Goal: Task Accomplishment & Management: Use online tool/utility

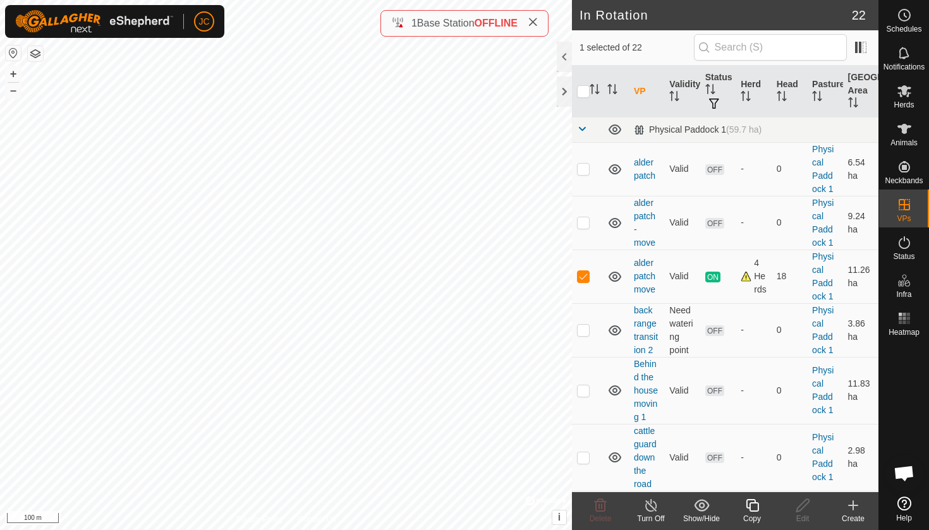
checkbox input "true"
checkbox input "false"
checkbox input "true"
checkbox input "false"
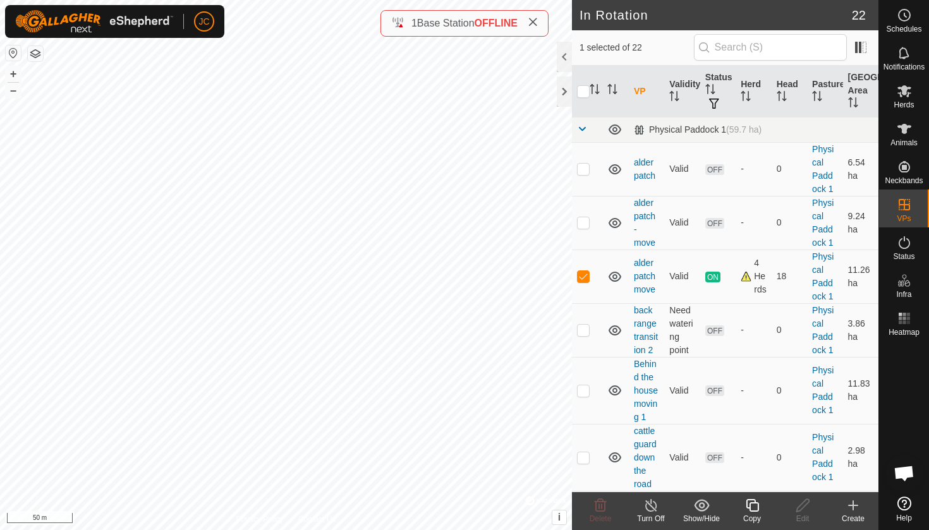
checkbox input "true"
checkbox input "false"
checkbox input "true"
checkbox input "false"
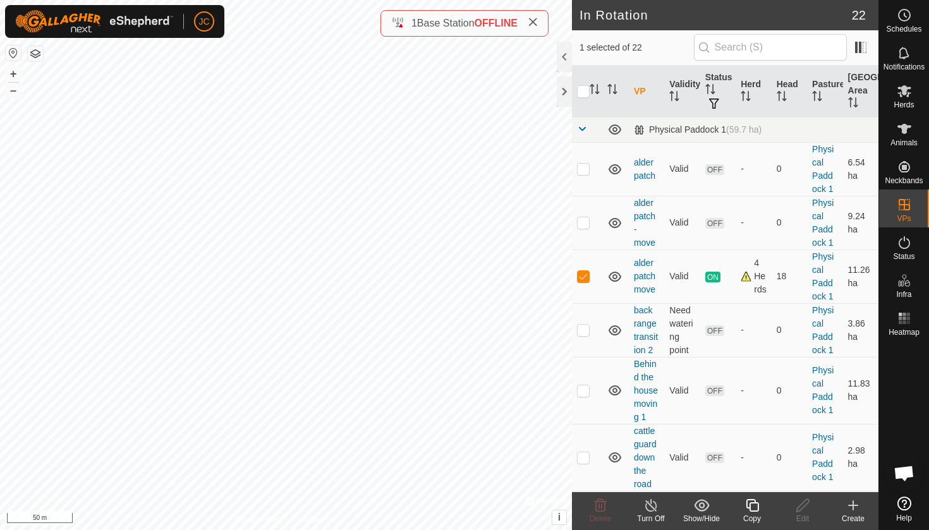
click at [749, 507] on icon at bounding box center [752, 505] width 13 height 13
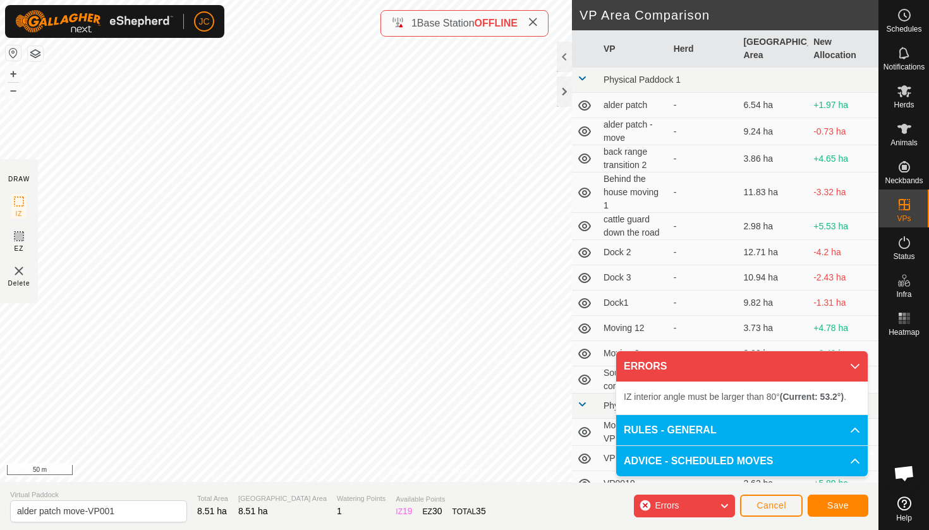
click at [30, 207] on div "Privacy Policy Contact Us Type: Inclusion Zone undefined Animal + – ⇧ i © Mapbo…" at bounding box center [439, 265] width 878 height 530
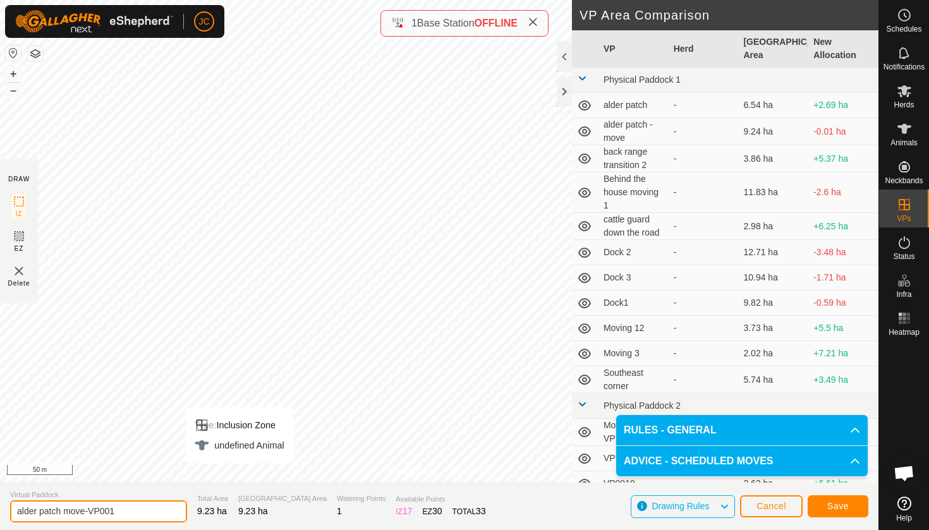
click at [133, 513] on input "alder patch move-VP001" at bounding box center [98, 511] width 177 height 22
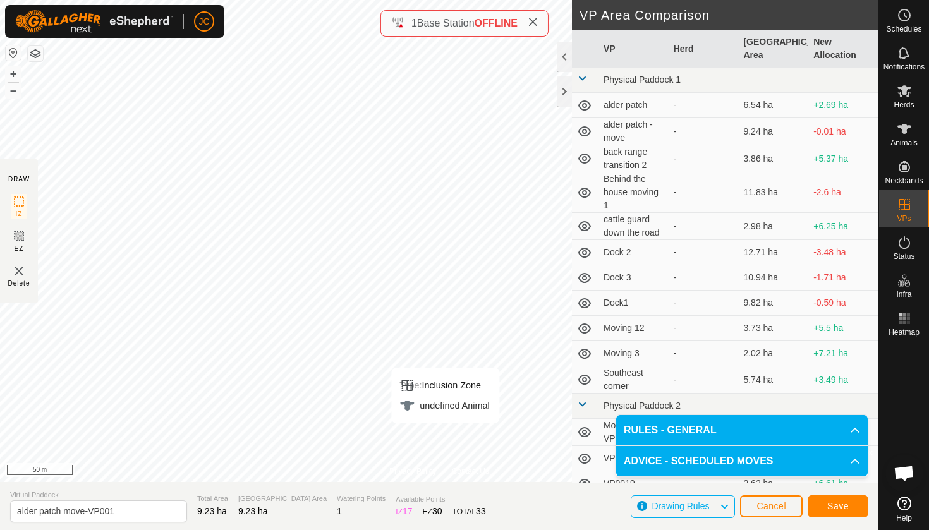
click at [842, 504] on span "Save" at bounding box center [837, 506] width 21 height 10
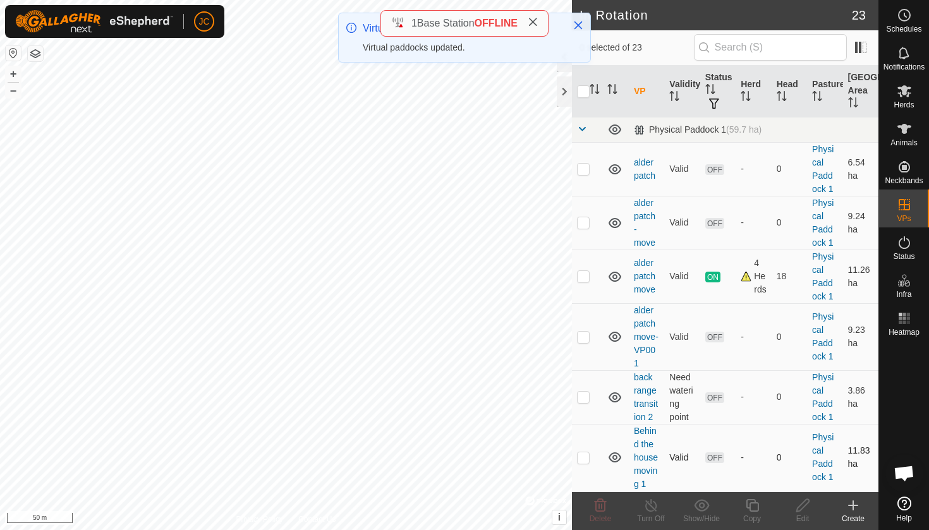
checkbox input "true"
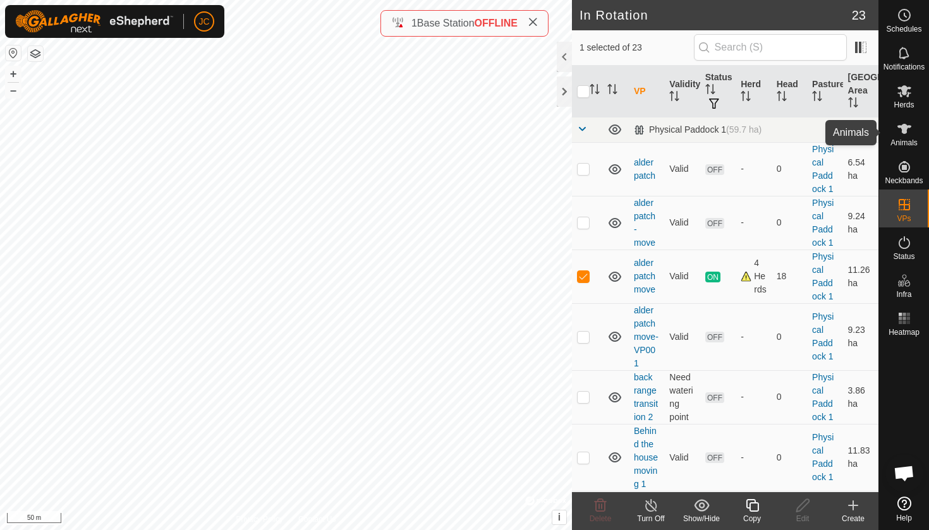
click at [899, 141] on span "Animals" at bounding box center [903, 143] width 27 height 8
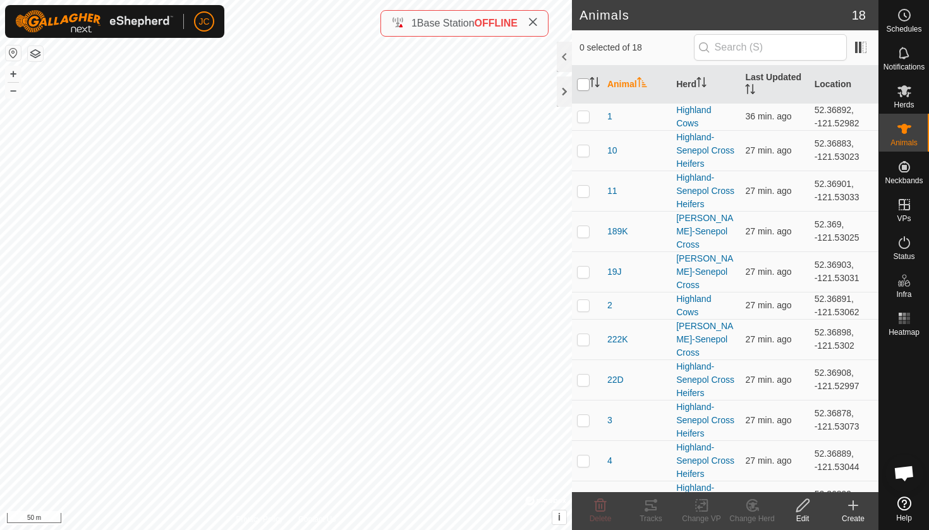
click at [589, 83] on input "checkbox" at bounding box center [583, 84] width 13 height 13
checkbox input "true"
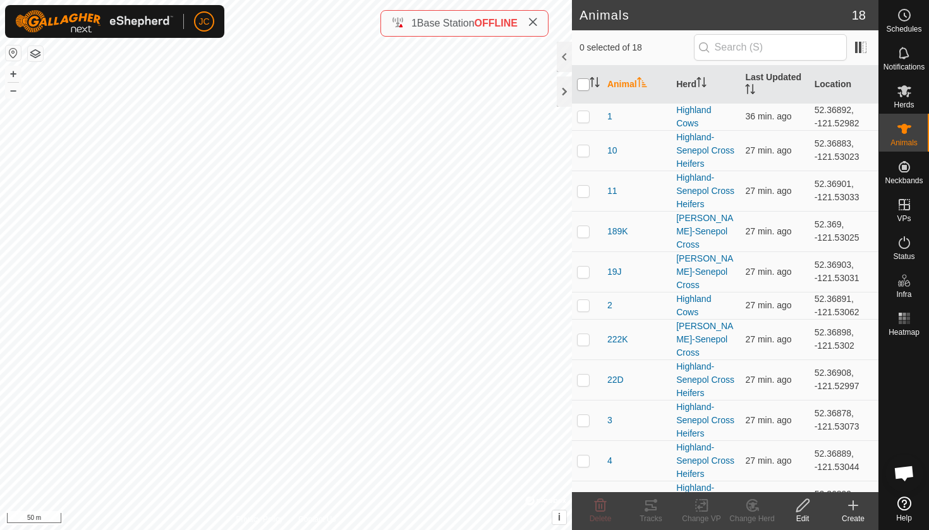
checkbox input "true"
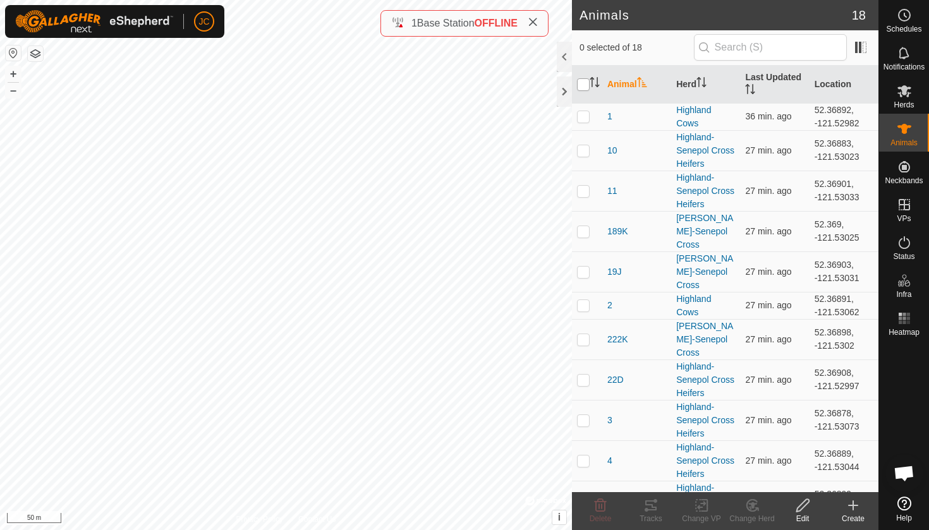
checkbox input "true"
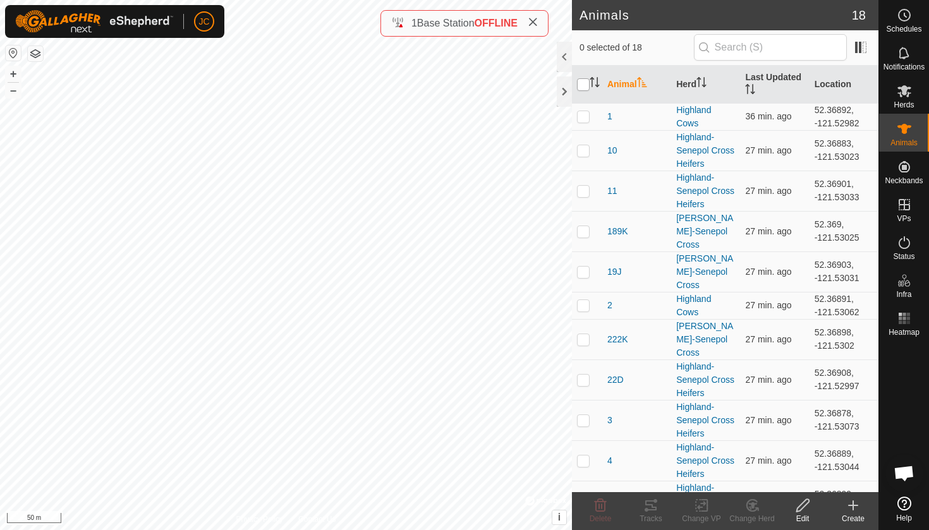
checkbox input "true"
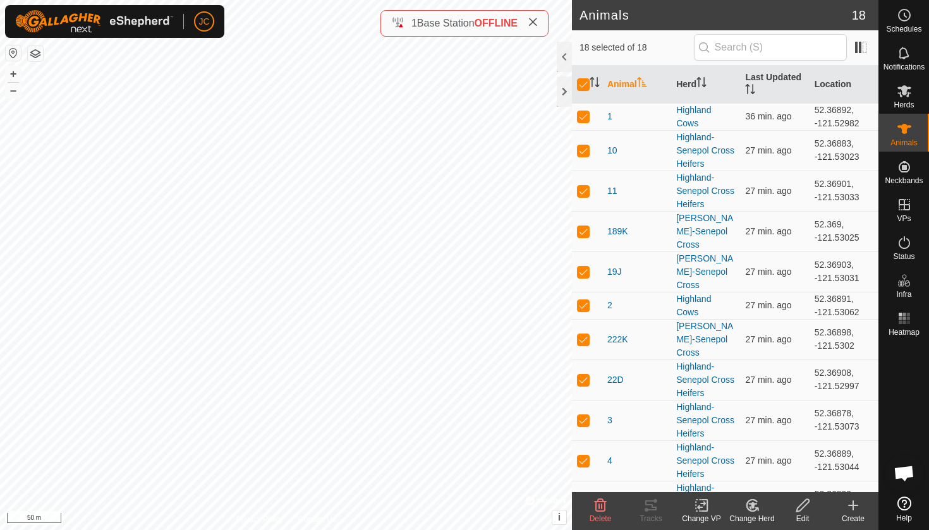
click at [705, 511] on icon at bounding box center [704, 505] width 6 height 11
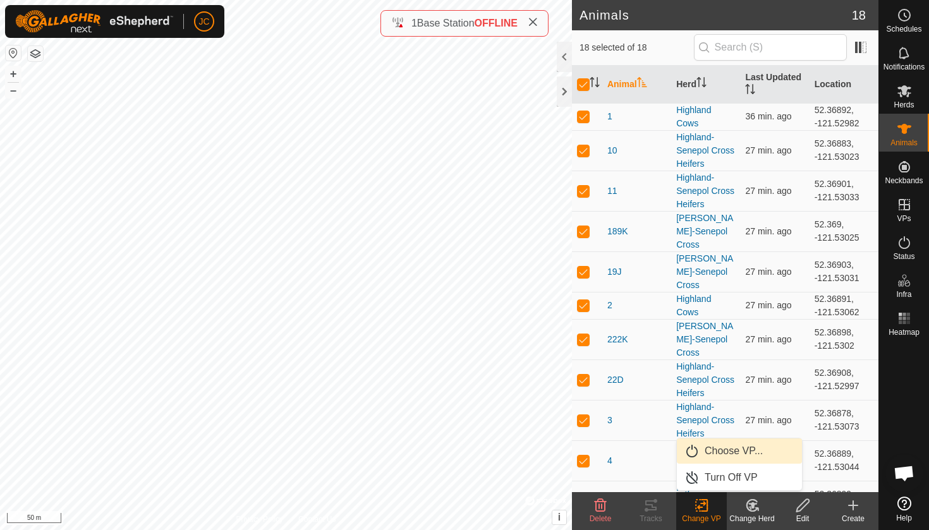
click at [720, 450] on link "Choose VP..." at bounding box center [739, 451] width 125 height 25
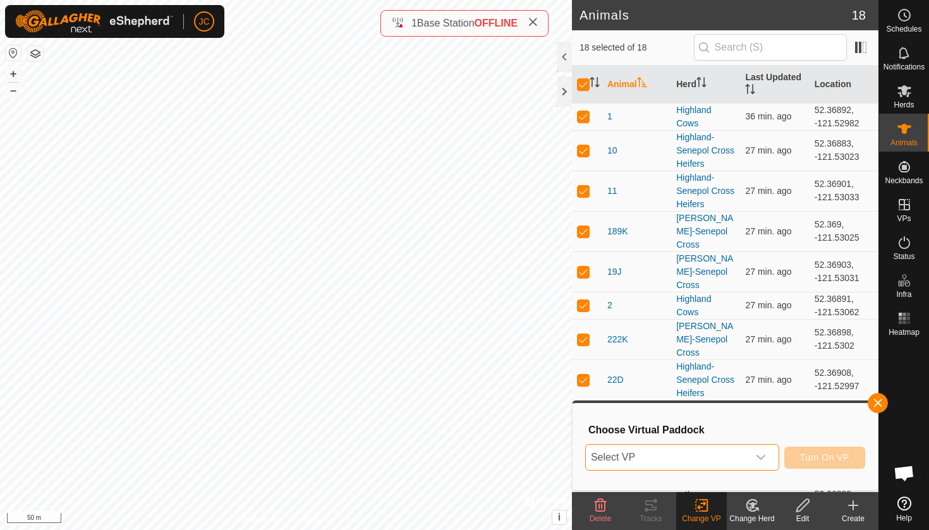
click at [700, 451] on span "Select VP" at bounding box center [667, 457] width 162 height 25
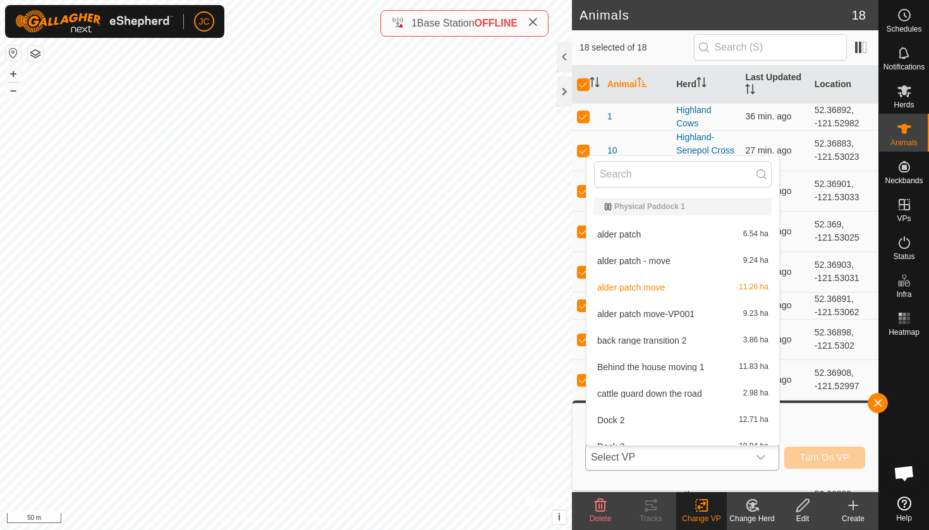
scroll to position [14, 0]
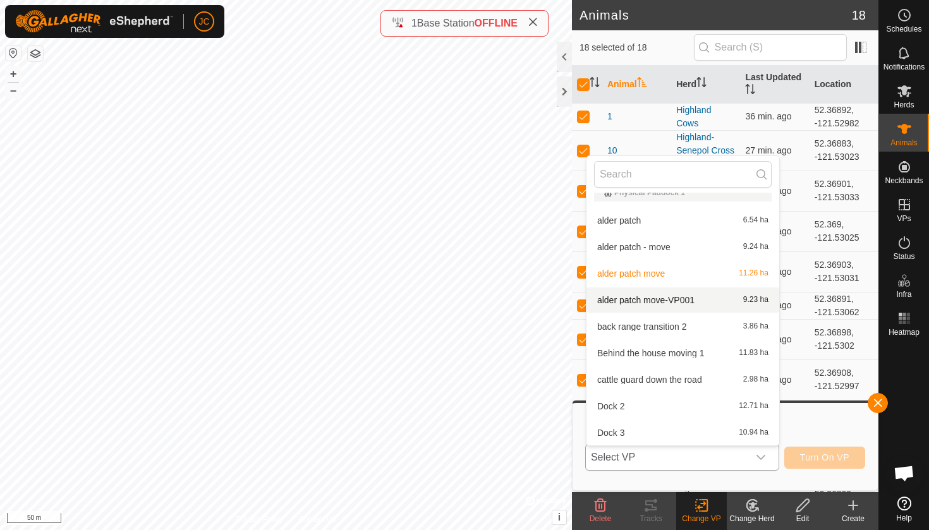
click at [691, 299] on li "alder patch move-VP001 9.23 ha" at bounding box center [682, 300] width 193 height 25
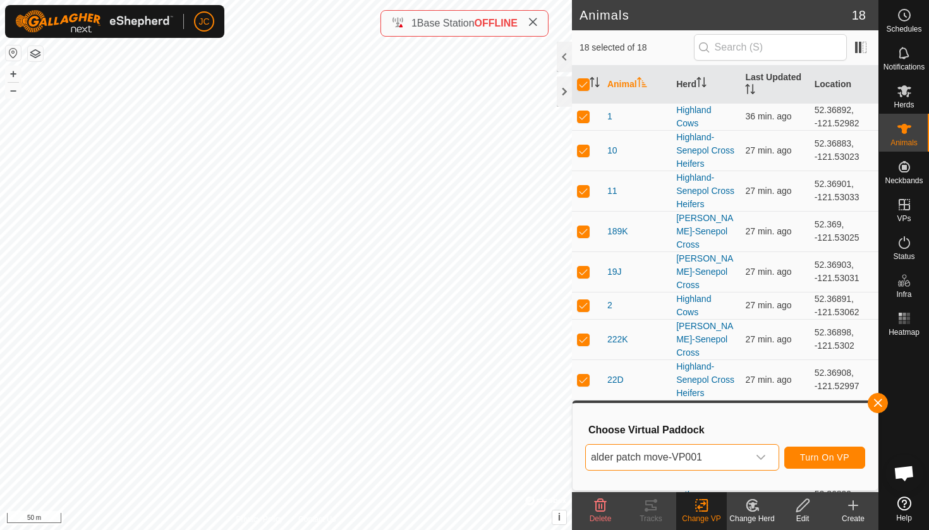
click at [818, 461] on span "Turn On VP" at bounding box center [824, 457] width 49 height 10
